Goal: Task Accomplishment & Management: Manage account settings

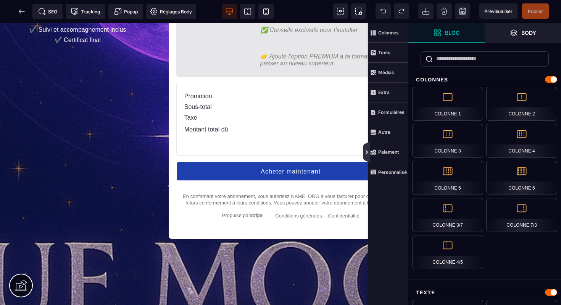
click at [367, 153] on icon at bounding box center [367, 152] width 6 height 6
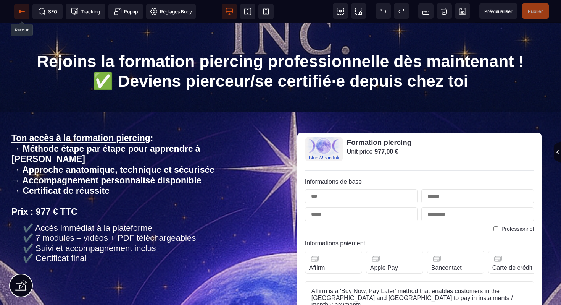
click at [18, 14] on icon at bounding box center [22, 12] width 8 height 8
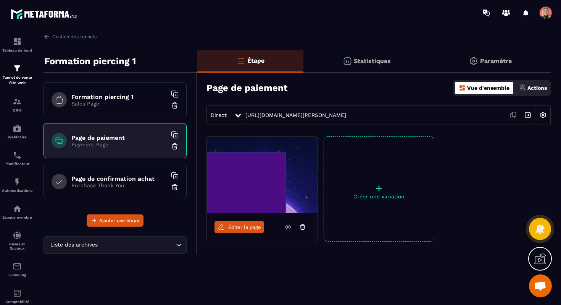
click at [161, 192] on div "Page de confirmation achat Purchase Thank You" at bounding box center [115, 181] width 143 height 35
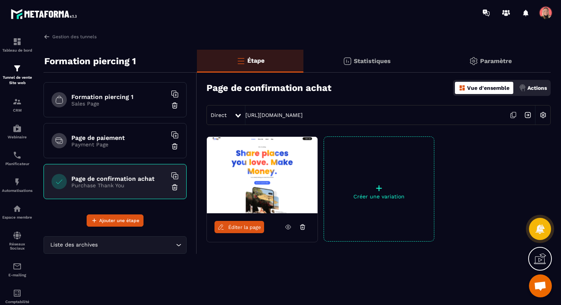
click at [149, 107] on div "Formation piercing 1 Sales Page" at bounding box center [115, 99] width 143 height 35
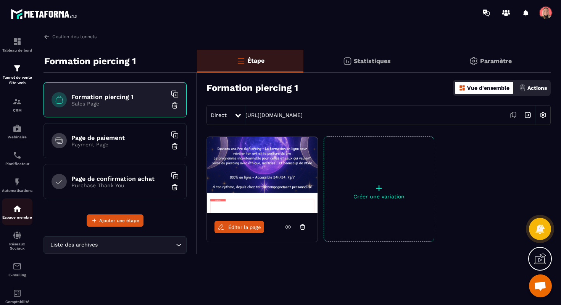
click at [15, 213] on img at bounding box center [17, 208] width 9 height 9
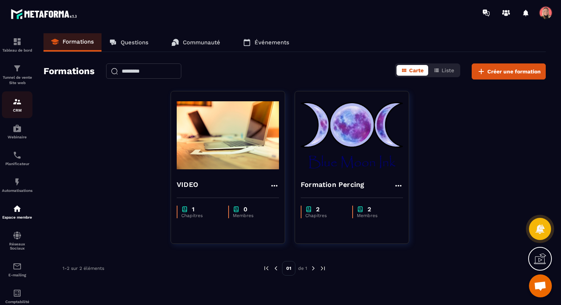
click at [21, 105] on img at bounding box center [17, 101] width 9 height 9
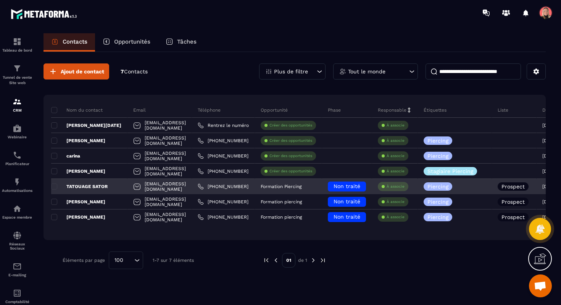
click at [148, 187] on div "[EMAIL_ADDRESS][DOMAIN_NAME]" at bounding box center [159, 186] width 64 height 15
click at [92, 185] on p "TATOUAGE SATOR" at bounding box center [79, 186] width 56 height 6
